Goal: Entertainment & Leisure: Consume media (video, audio)

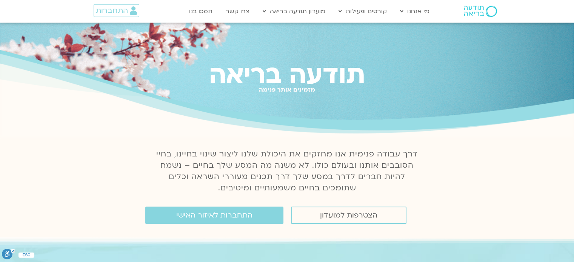
click at [111, 13] on span "התחברות" at bounding box center [112, 10] width 32 height 8
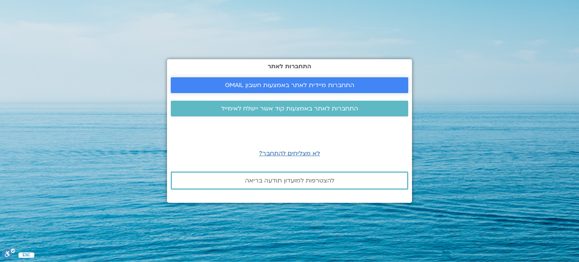
click at [258, 83] on span "התחברות מיידית לאתר באמצעות חשבון GMAIL" at bounding box center [289, 85] width 129 height 7
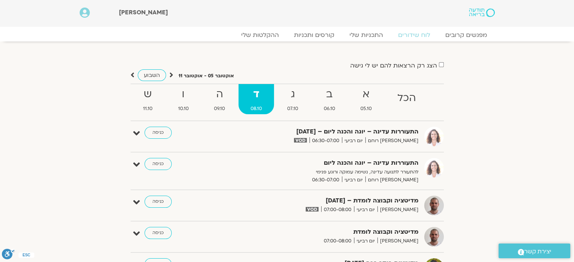
drag, startPoint x: 578, startPoint y: 21, endPoint x: 579, endPoint y: 4, distance: 16.7
click at [458, 34] on link "מפגשים קרובים" at bounding box center [466, 35] width 68 height 9
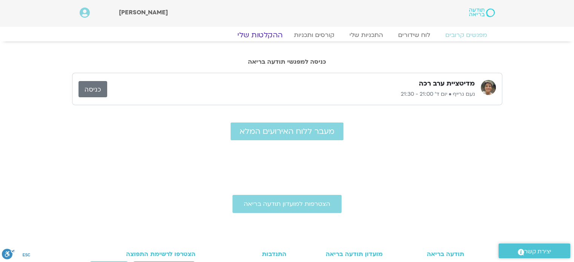
click at [256, 35] on link "ההקלטות שלי" at bounding box center [259, 35] width 63 height 9
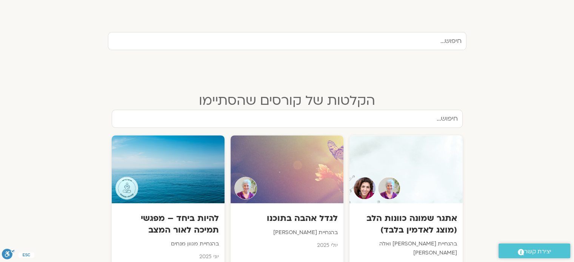
scroll to position [241, 0]
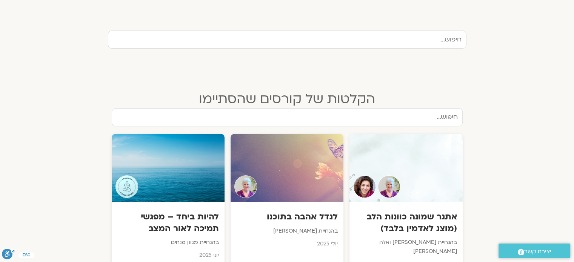
drag, startPoint x: 579, startPoint y: 46, endPoint x: 579, endPoint y: 115, distance: 69.4
click at [573, 115] on html "דלג לתוכן שלום סיון Main Menu אזור אישי הזמנות התנתקות פרטי המורה הוספת אירוע מ…" at bounding box center [287, 197] width 574 height 876
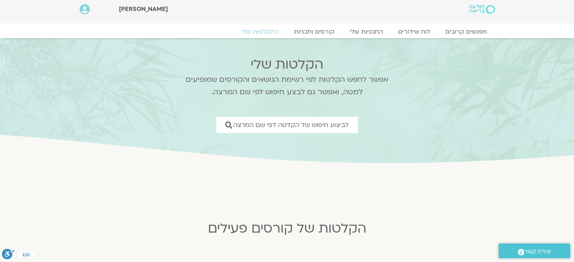
scroll to position [0, 0]
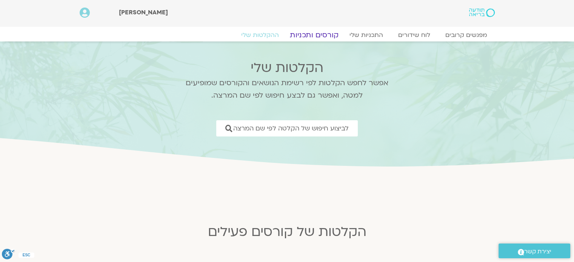
click at [313, 35] on link "קורסים ותכניות" at bounding box center [314, 35] width 66 height 9
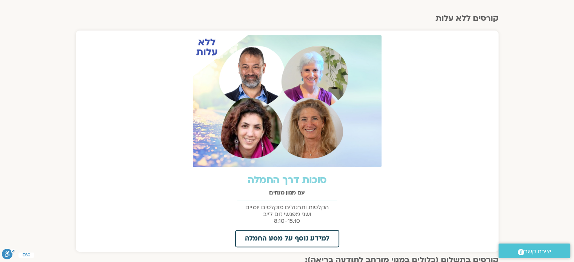
scroll to position [285, 0]
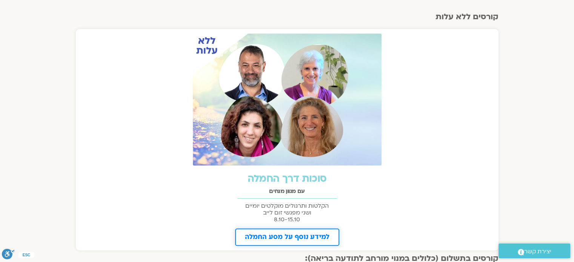
click at [290, 238] on span "למידע נוסף על מסע החמלה" at bounding box center [287, 237] width 84 height 7
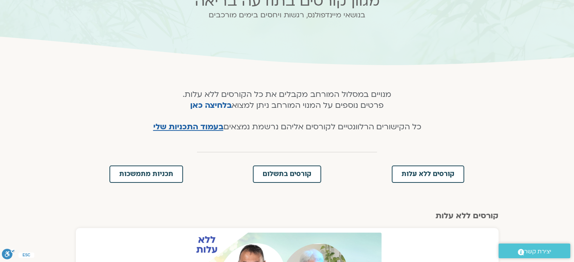
scroll to position [0, 0]
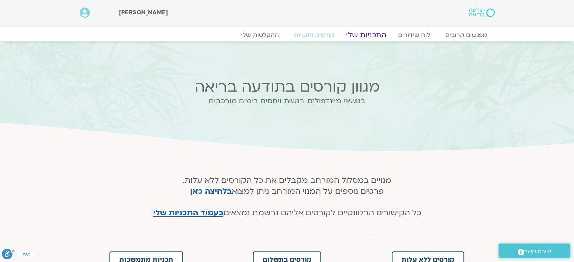
click at [372, 36] on link "התכניות שלי" at bounding box center [366, 35] width 58 height 9
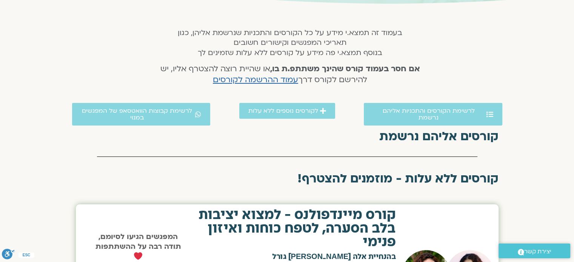
scroll to position [142, 0]
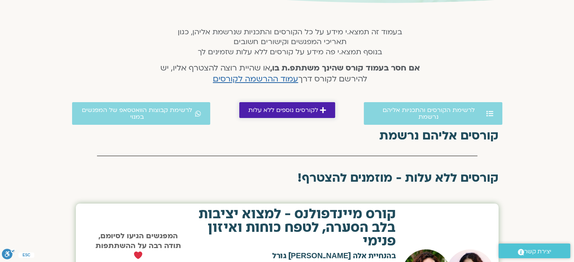
click at [289, 112] on span "לקורסים נוספים ללא עלות" at bounding box center [283, 110] width 70 height 7
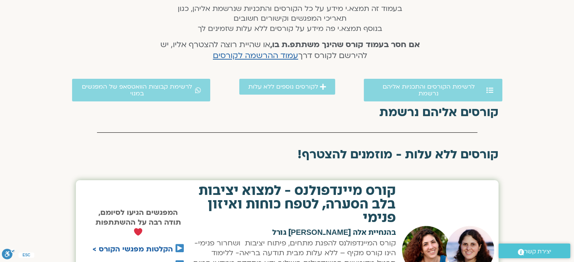
scroll to position [164, 0]
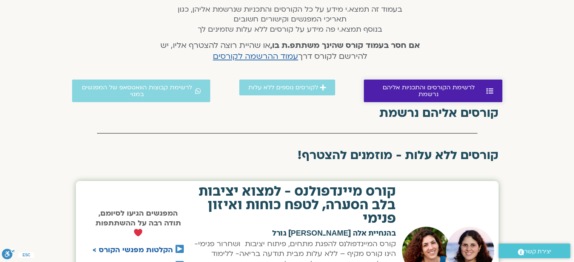
click at [397, 85] on span "לרשימת הקורסים והתכניות אליהם נרשמת" at bounding box center [429, 91] width 112 height 14
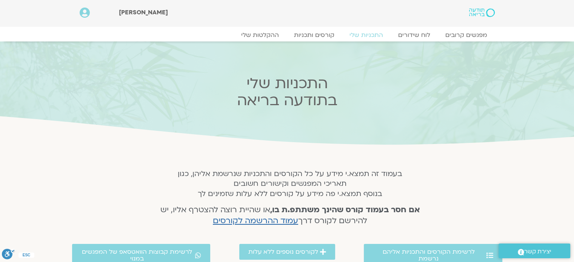
click at [480, 15] on img at bounding box center [481, 12] width 25 height 9
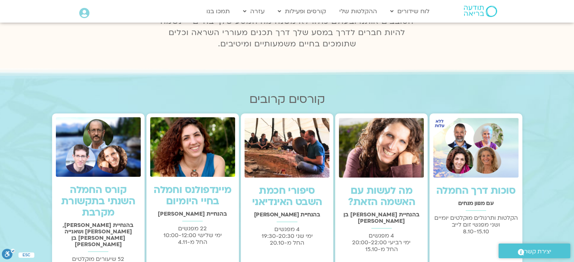
scroll to position [192, 0]
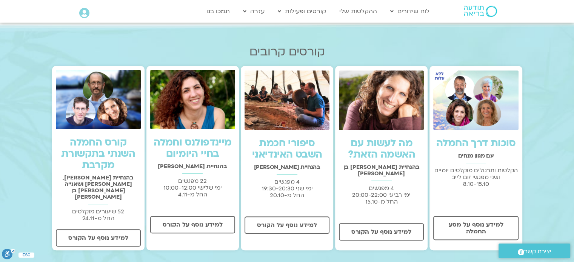
click at [475, 108] on img at bounding box center [475, 101] width 85 height 60
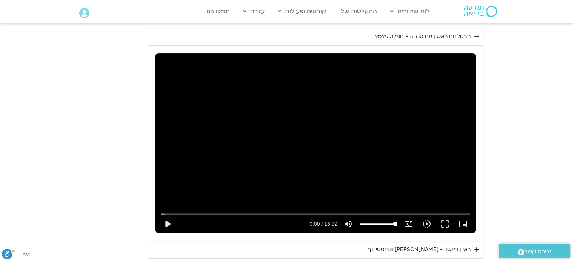
scroll to position [406, 0]
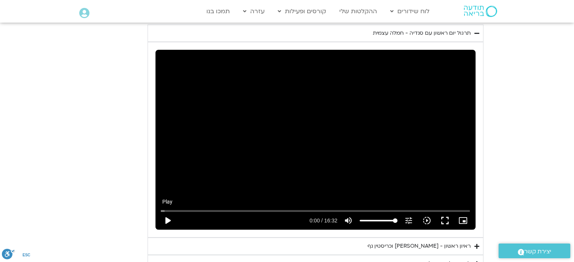
click at [166, 218] on button "play_arrow" at bounding box center [167, 221] width 18 height 18
click at [443, 220] on button "fullscreen" at bounding box center [445, 221] width 18 height 18
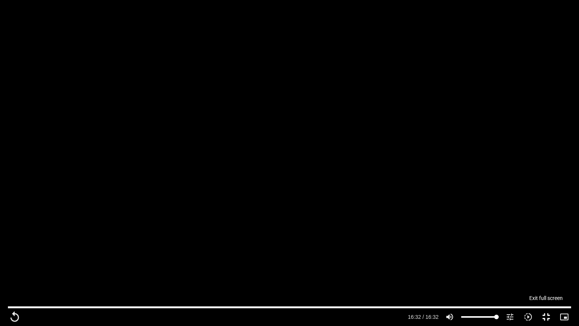
click at [547, 262] on button "fullscreen_exit" at bounding box center [547, 317] width 18 height 18
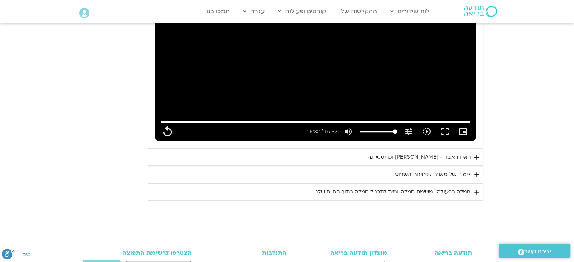
scroll to position [498, 0]
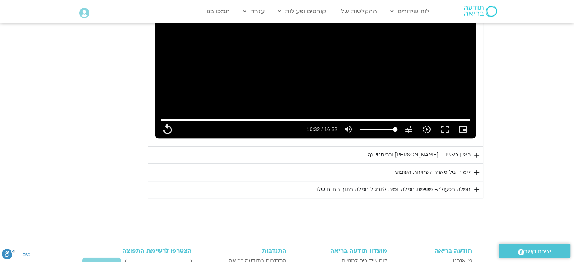
click at [474, 153] on icon "Accordion. Open links with Enter or Space, close with Escape, and navigate with…" at bounding box center [476, 155] width 5 height 6
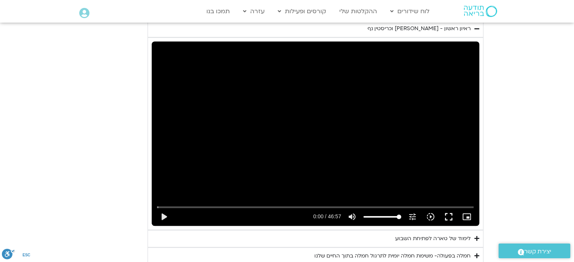
scroll to position [623, 0]
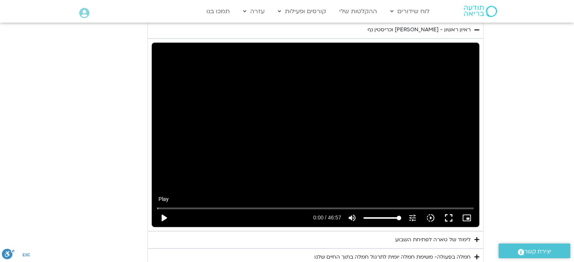
click at [164, 215] on button "play_arrow" at bounding box center [164, 218] width 18 height 18
type input "992.52"
type input "0.007178"
type input "992.52"
type input "0.111682"
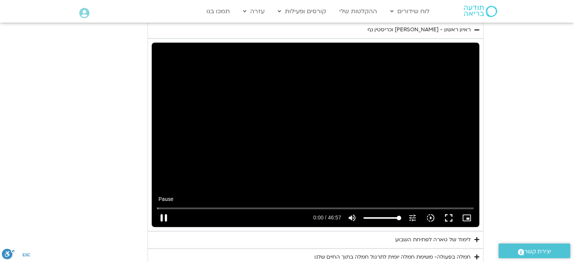
type input "992.52"
type input "0.252633"
type input "992.52"
type input "0.384335"
type input "992.52"
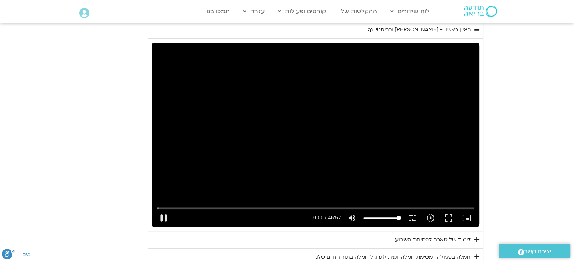
type input "0.631447"
type input "992.52"
type input "0.763461"
type input "992.52"
type input "0.897292"
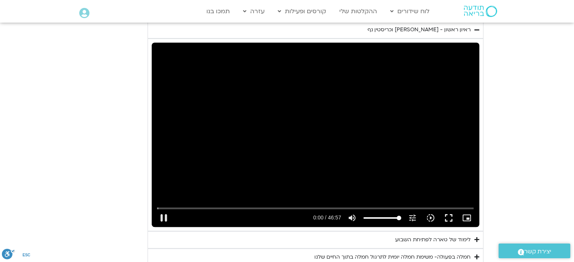
type input "992.52"
type input "0.915431"
type input "992.52"
type input "1.040966"
type input "992.52"
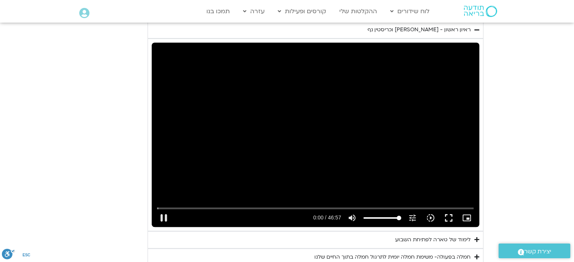
type input "1.174213"
type input "992.52"
type input "1.303547"
type input "992.52"
type input "1.434442"
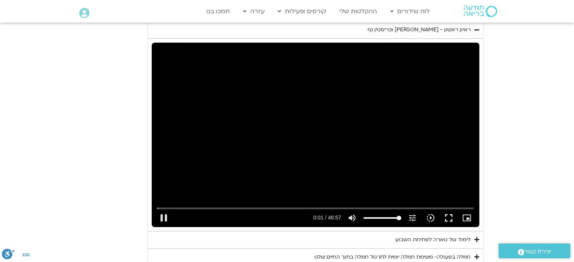
type input "992.52"
type input "1.569824"
type input "992.52"
type input "1.698165"
type input "992.52"
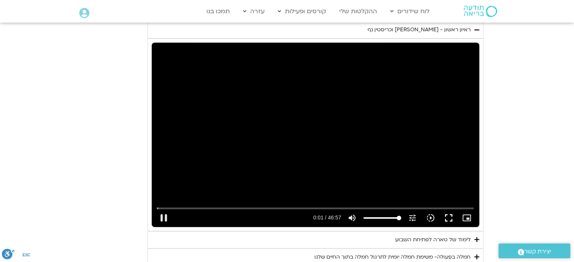
type input "1.833161"
type input "992.52"
type input "1.967614"
type input "992.52"
type input "2.213597"
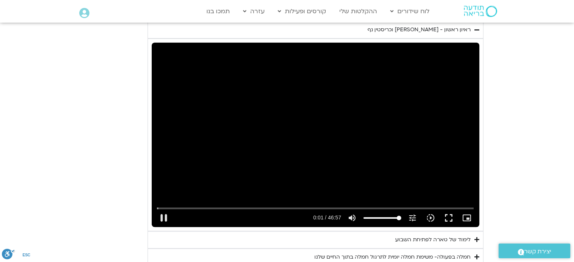
type input "992.52"
type input "2.329"
type input "992.52"
type input "2.412585"
type input "992.52"
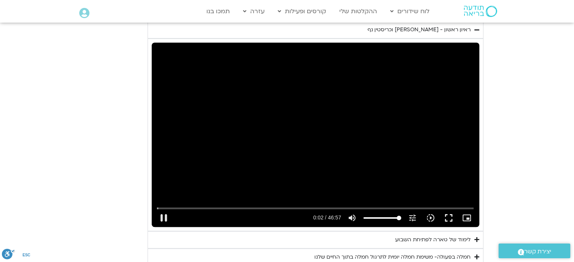
type input "2.492856"
type input "992.52"
type input "2.620522"
type input "992.52"
type input "2.862337"
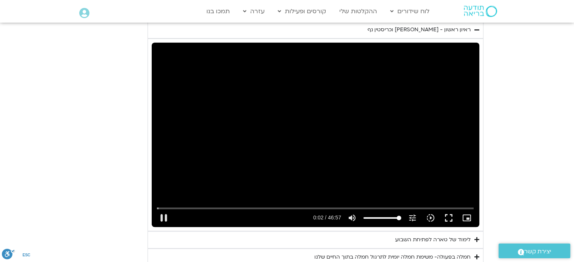
type input "992.52"
type input "2.978318"
type input "992.52"
type input "3.096031"
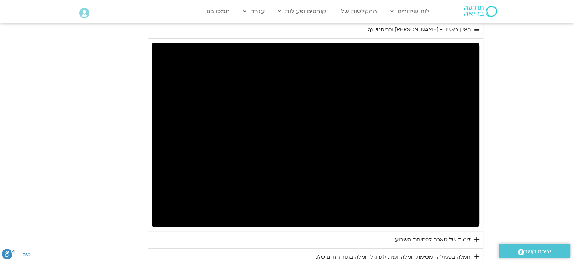
type input "992.52"
type input "3.394816"
type input "992.52"
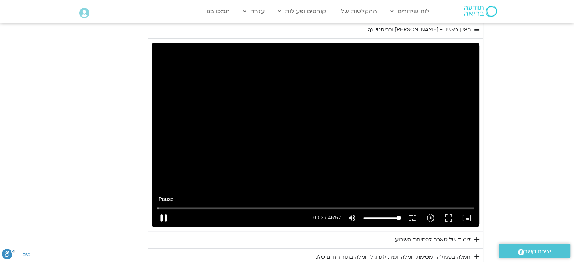
type input "3.531666"
type input "992.52"
type input "3.611852"
type input "992.52"
type input "4.017529"
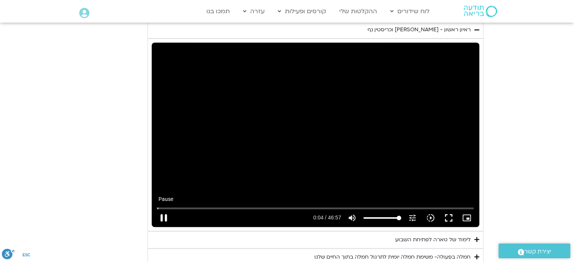
type input "992.52"
type input "4.098774"
type input "992.52"
type input "4.167395"
type input "992.52"
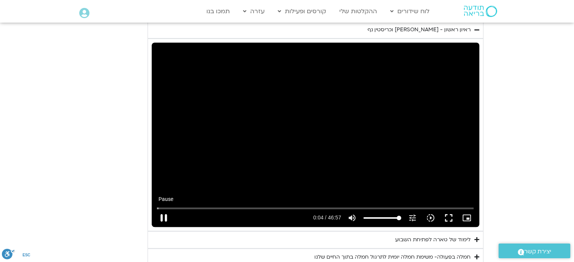
type input "4.298539"
type input "992.52"
type input "4.427657"
type input "992.52"
type input "4.565499"
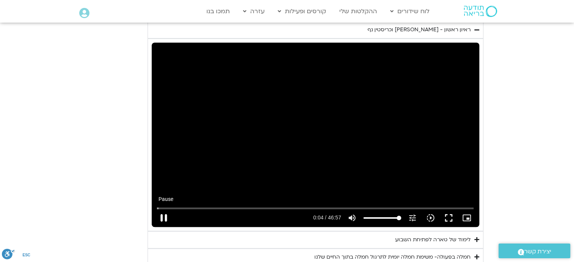
type input "992.52"
type input "4.690616"
type input "992.52"
type input "4.816339"
type input "992.52"
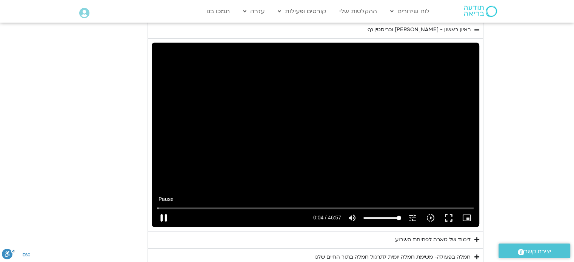
type input "4.950007"
type input "992.52"
type input "5.084145"
type input "992.52"
type input "5.215416"
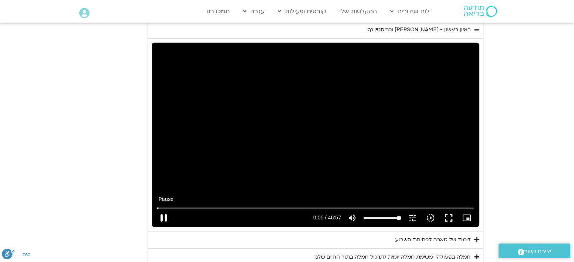
type input "992.52"
type input "5.347516"
type input "992.52"
type input "5.474257"
type input "992.52"
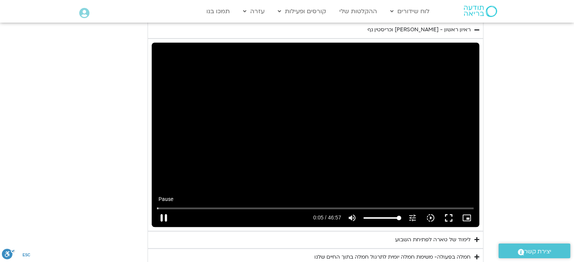
type input "5.612218"
type input "992.52"
type input "5.754112"
type input "992.52"
type input "5.88485"
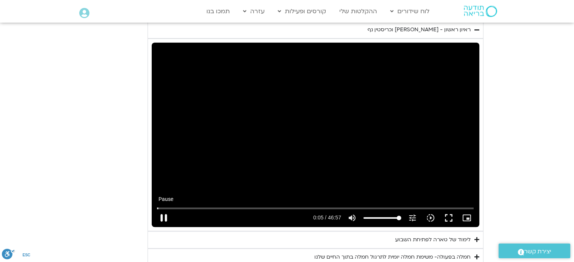
type input "992.52"
type input "6.011204"
type input "992.52"
type input "6.137514"
type input "992.52"
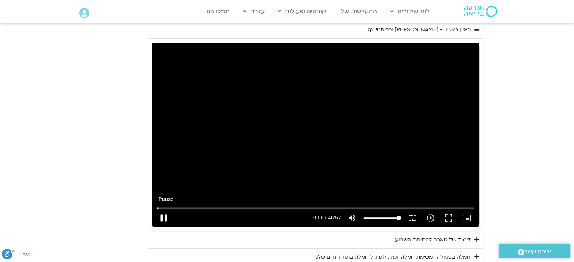
type input "6.272272"
type input "992.52"
type input "6.405971"
type input "992.52"
type input "6.535588"
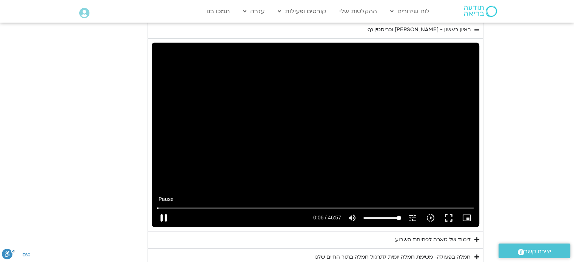
type input "992.52"
type input "6.667424"
type input "992.52"
type input "6.922269"
type input "992.52"
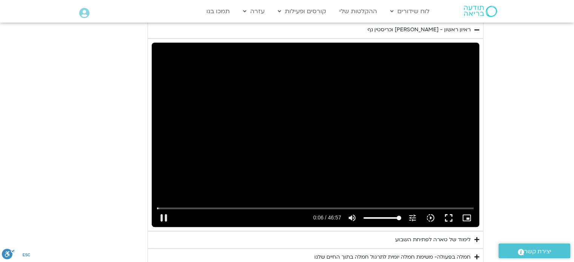
type input "7.064261"
type input "992.52"
type input "7.180469"
type input "992.52"
type input "7.24663"
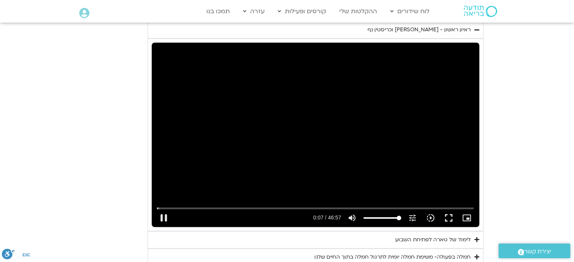
type input "992.52"
type input "7.350529"
type input "992.52"
type input "7.481183"
type input "992.52"
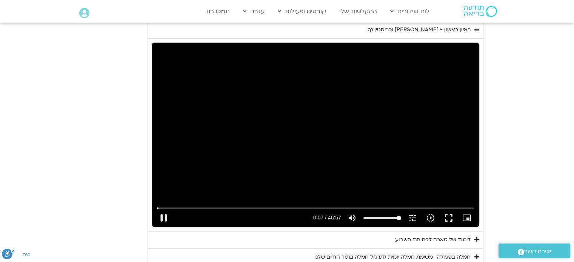
type input "7.614296"
type input "992.52"
type input "7.743648"
type input "992.52"
type input "7.870486"
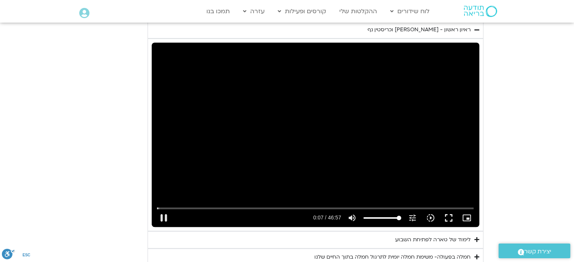
type input "992.52"
type input "8.007881"
type input "992.52"
type input "8.144617"
type input "992.52"
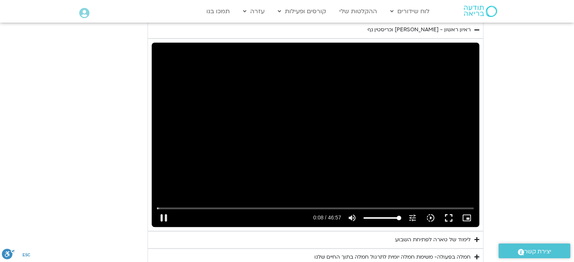
type input "8.283034"
type input "992.52"
type input "8.421101"
type input "992.52"
type input "8.550285"
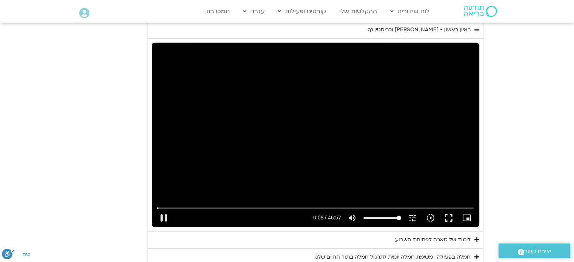
type input "992.52"
type input "8.683656"
type input "992.52"
type input "8.820159"
type input "992.52"
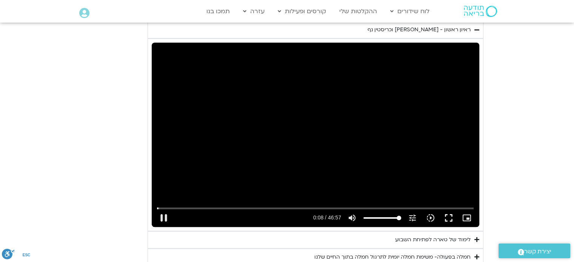
type input "8.958309"
type input "992.52"
type input "9.097326"
type input "992.52"
type input "9.233426"
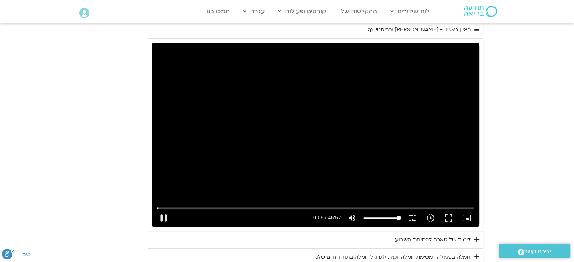
type input "992.52"
type input "9.365592"
type input "992.52"
type input "9.497324"
type input "992.52"
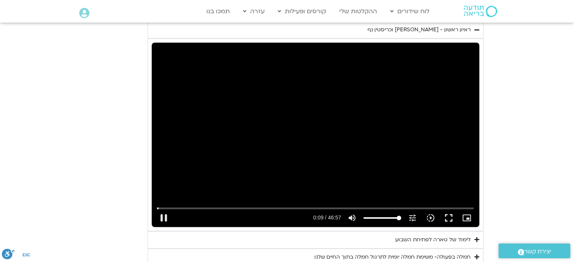
type input "9.630897"
type input "992.52"
type input "9.765523"
type input "992.52"
type input "9.896654"
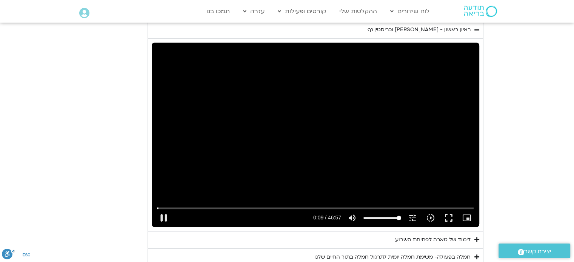
type input "992.52"
type input "10.032452"
type input "992.52"
type input "10.169232"
type input "992.52"
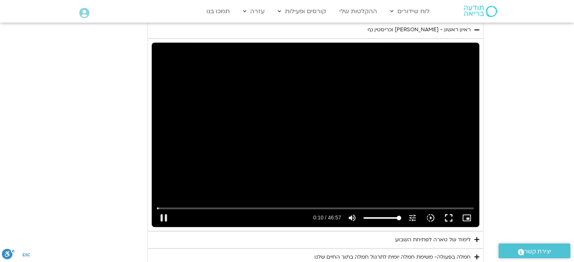
type input "10.304537"
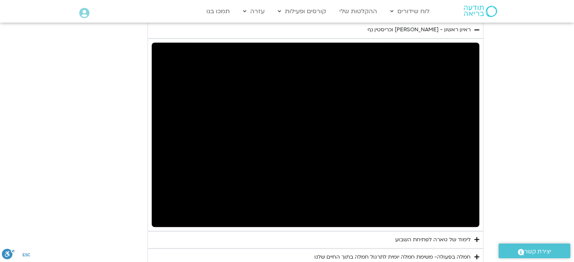
type input "992.52"
type input "11.476532"
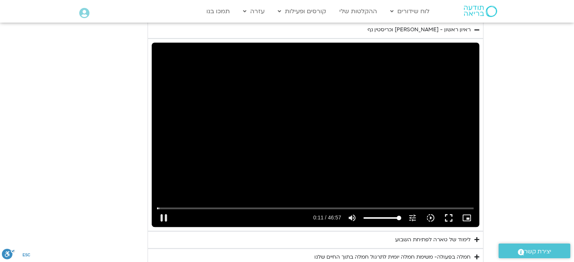
type input "992.52"
type input "11.610343"
type input "992.52"
type input "11.744669"
type input "992.52"
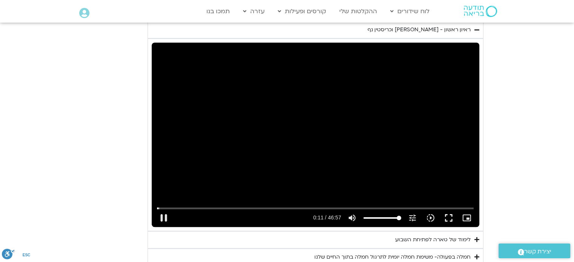
type input "11.877181"
type input "992.52"
type input "12.010238"
type input "992.52"
type input "12.14543"
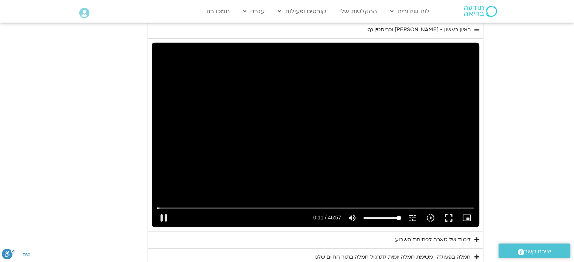
type input "992.52"
type input "12.227008"
type input "992.52"
type input "12.410644"
type input "992.52"
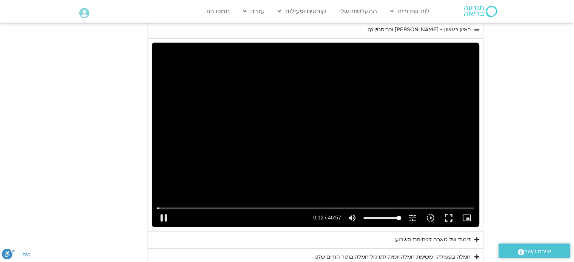
type input "12.542702"
type input "992.52"
type input "12.676286"
type input "992.52"
type input "12.684746"
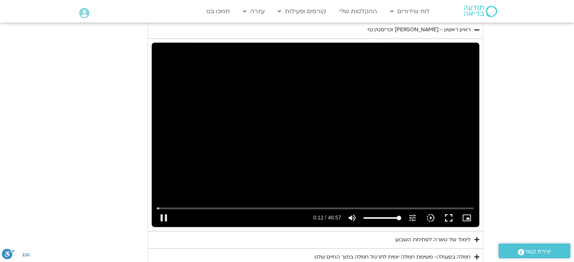
type input "992.52"
type input "12.816837"
type input "992.52"
type input "13.076647"
type input "992.52"
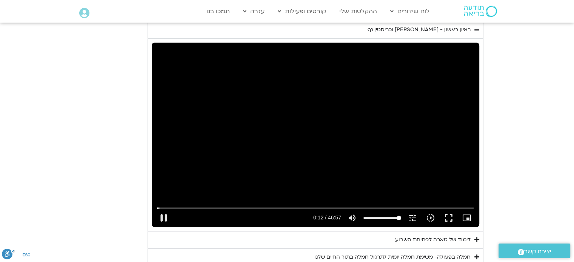
type input "13.192432"
type input "992.52"
type input "13.276356"
type input "992.52"
type input "13.343778"
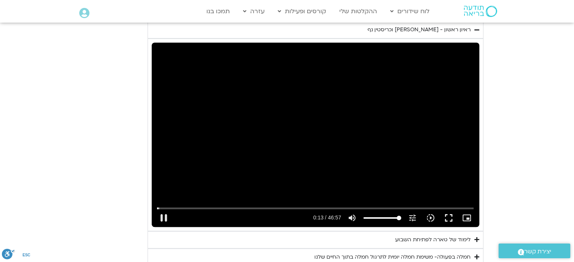
type input "992.52"
type input "13.480372"
type input "992.52"
type input "13.613504"
type input "992.52"
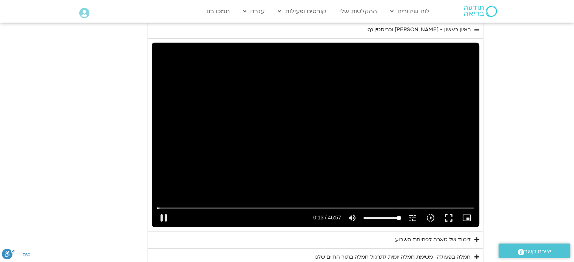
type input "13.750803"
type input "992.52"
type input "13.888699"
type input "992.52"
type input "14.015959"
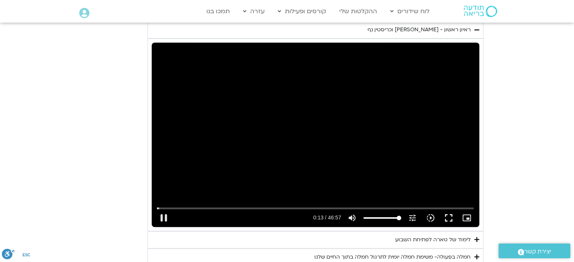
type input "992.52"
type input "14.148047"
type input "992.52"
type input "14.279015"
type input "992.52"
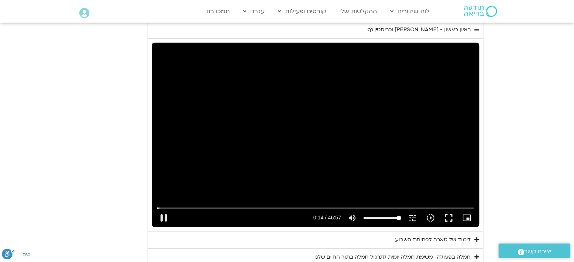
type input "14.407992"
click at [164, 218] on button "pause" at bounding box center [164, 218] width 18 height 18
click at [477, 238] on icon "Accordion. Open links with Enter or Space, close with Escape, and navigate with…" at bounding box center [476, 240] width 5 height 6
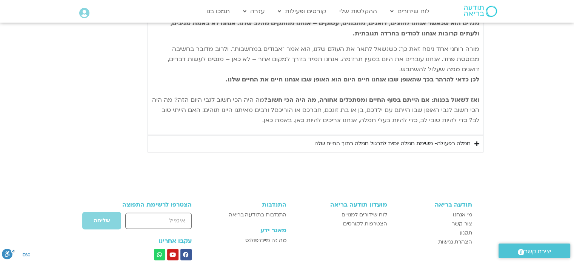
scroll to position [977, 0]
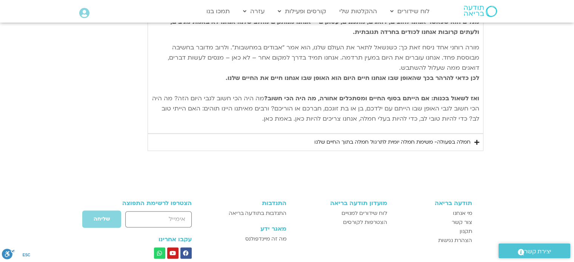
click at [477, 141] on icon "Accordion. Open links with Enter or Space, close with Escape, and navigate with…" at bounding box center [476, 143] width 5 height 6
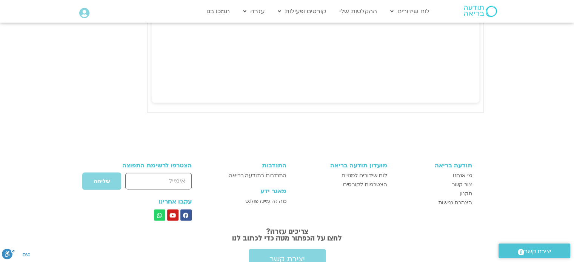
scroll to position [1547, 0]
